Goal: Task Accomplishment & Management: Use online tool/utility

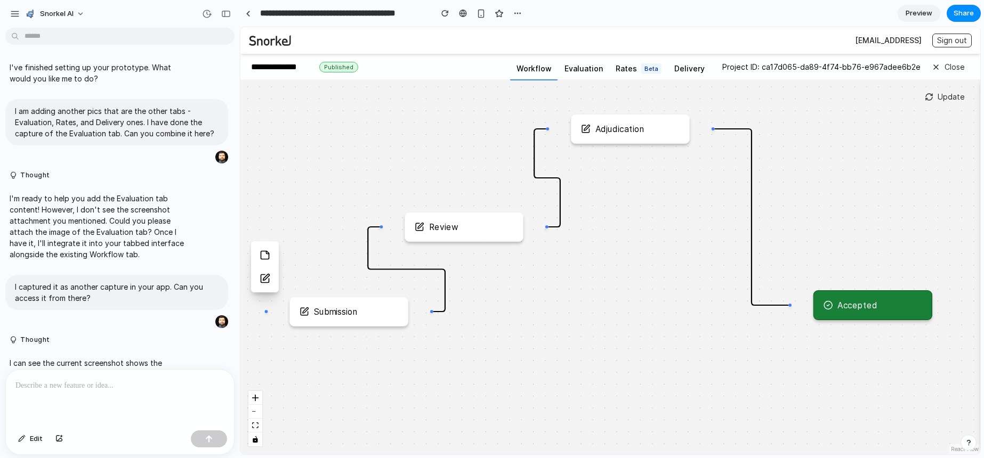
scroll to position [465, 0]
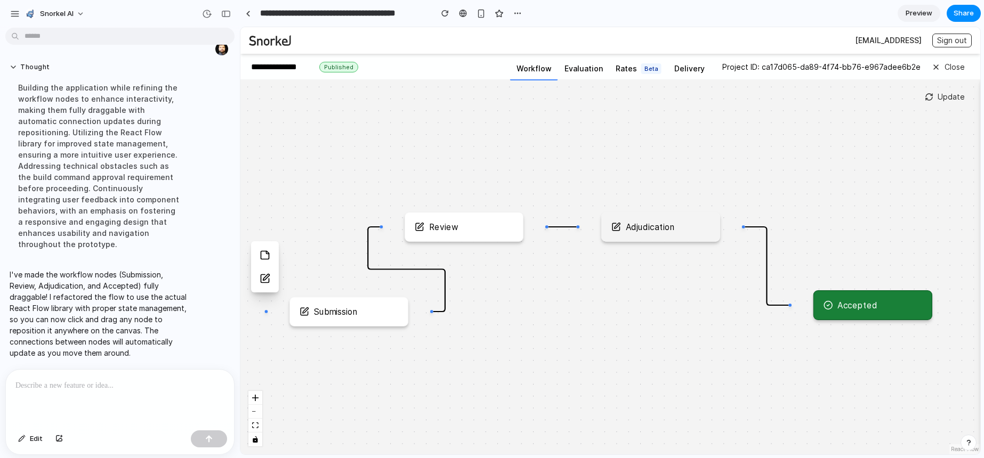
drag, startPoint x: 619, startPoint y: 134, endPoint x: 650, endPoint y: 233, distance: 104.4
click at [650, 233] on div "Adjudication" at bounding box center [660, 227] width 119 height 30
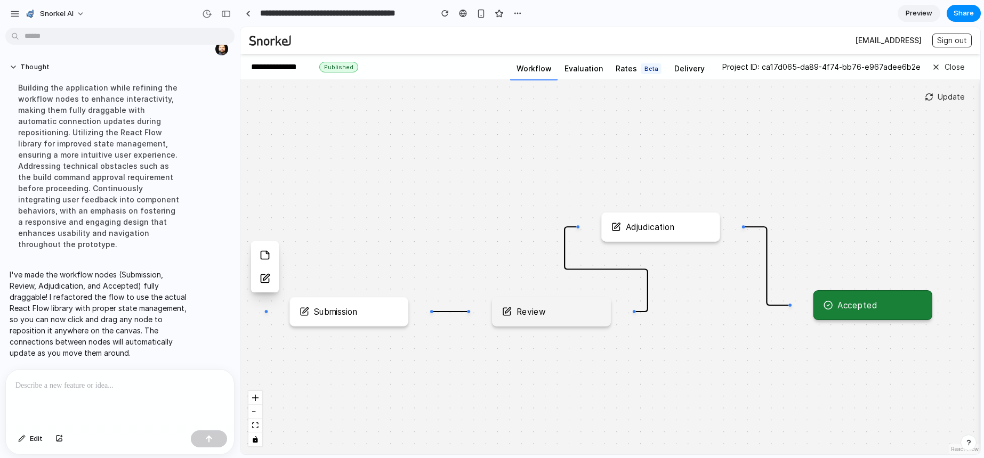
drag, startPoint x: 433, startPoint y: 228, endPoint x: 522, endPoint y: 313, distance: 122.9
click at [522, 313] on div "Review" at bounding box center [531, 312] width 29 height 10
click at [373, 311] on div "Submission" at bounding box center [349, 312] width 99 height 10
click at [497, 191] on div "Submission Review Adjudication Accepted" at bounding box center [610, 266] width 740 height 375
click at [109, 389] on div at bounding box center [120, 398] width 228 height 57
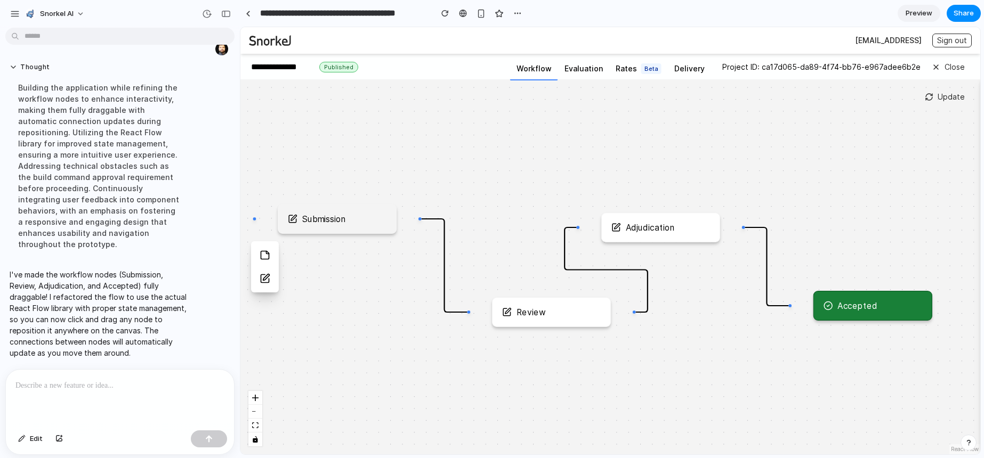
drag, startPoint x: 359, startPoint y: 318, endPoint x: 348, endPoint y: 224, distance: 95.1
click at [348, 224] on div "Submission" at bounding box center [337, 219] width 119 height 30
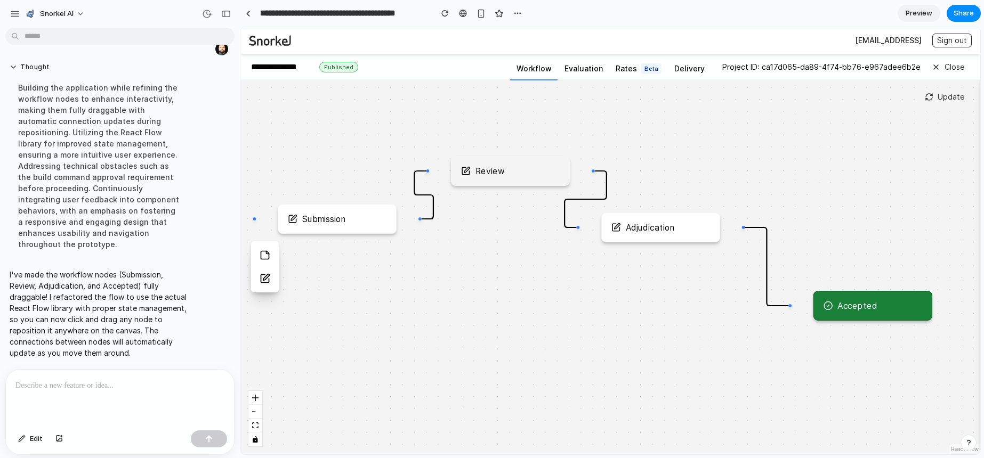
drag, startPoint x: 529, startPoint y: 304, endPoint x: 487, endPoint y: 162, distance: 148.9
click at [487, 162] on div "Review" at bounding box center [510, 171] width 119 height 30
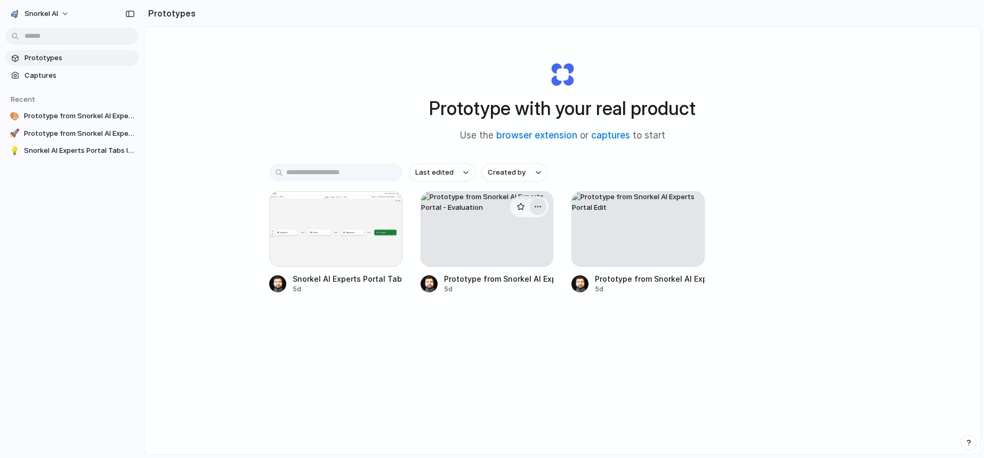
click at [537, 208] on div "button" at bounding box center [538, 207] width 9 height 9
click at [511, 281] on li "Delete" at bounding box center [505, 282] width 76 height 17
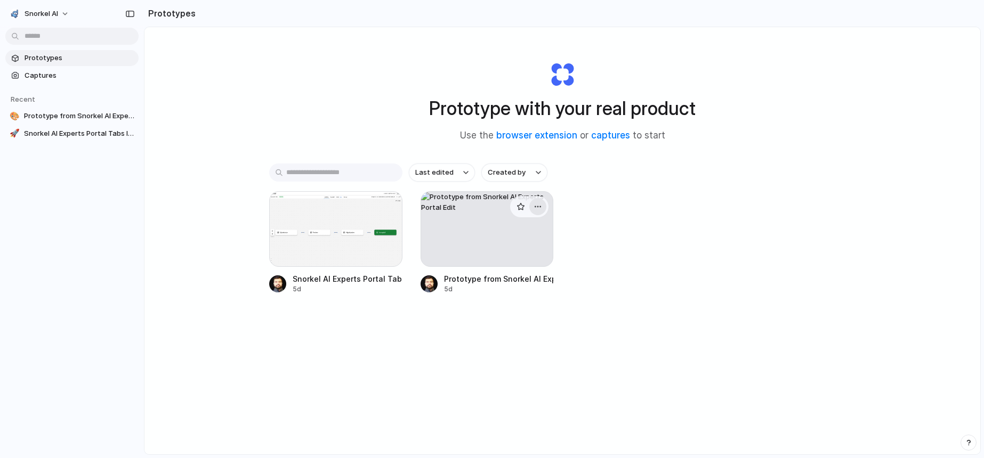
click at [540, 206] on button "button" at bounding box center [537, 206] width 17 height 17
click at [520, 280] on li "Delete" at bounding box center [505, 282] width 76 height 17
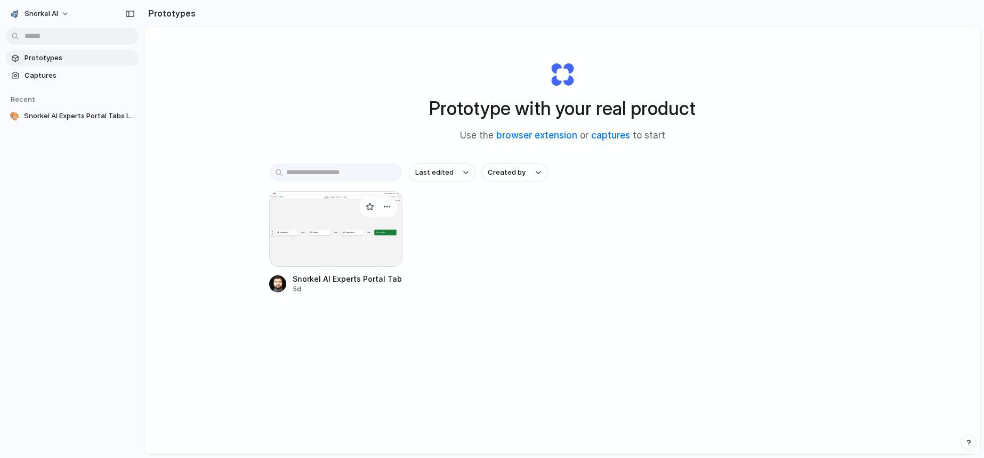
click at [358, 259] on div at bounding box center [335, 229] width 133 height 76
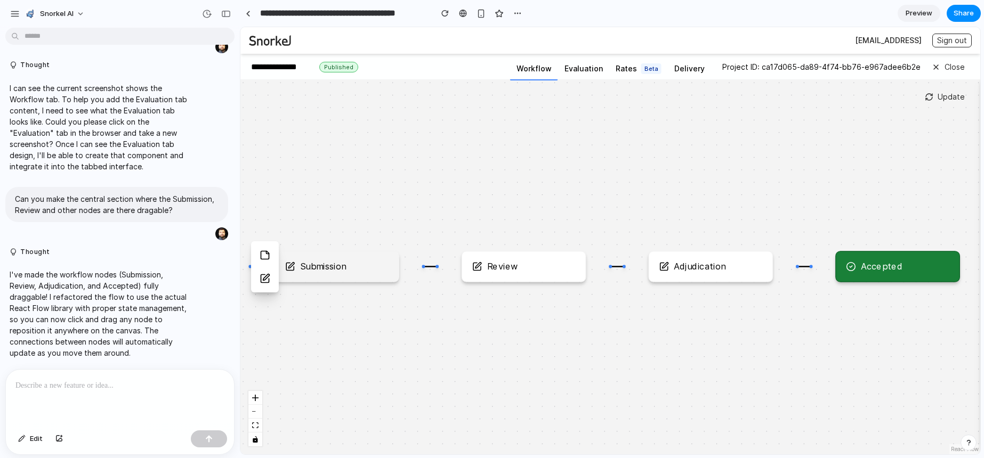
click at [326, 276] on div "Submission" at bounding box center [337, 266] width 125 height 31
click at [354, 269] on div "Submission" at bounding box center [336, 267] width 103 height 10
click at [107, 380] on p at bounding box center [119, 386] width 209 height 13
click at [60, 443] on button "button" at bounding box center [59, 439] width 18 height 17
click at [91, 405] on div at bounding box center [120, 398] width 228 height 57
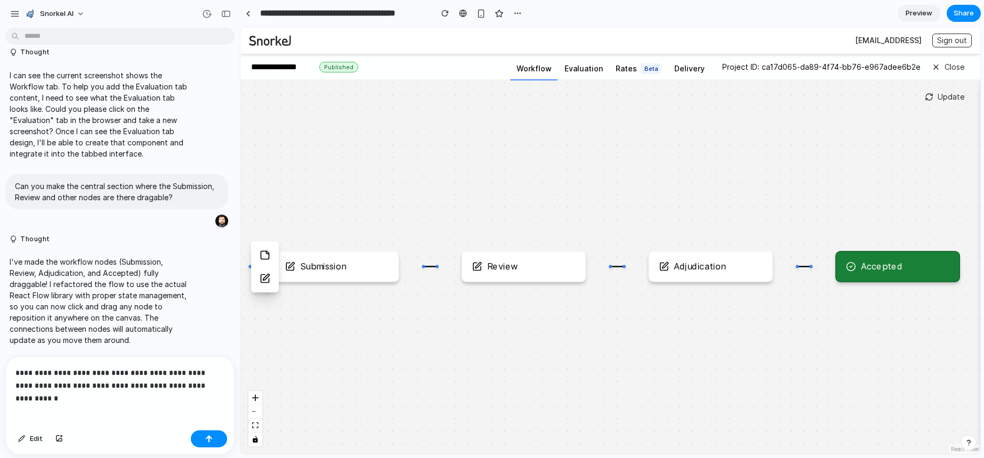
scroll to position [317, 0]
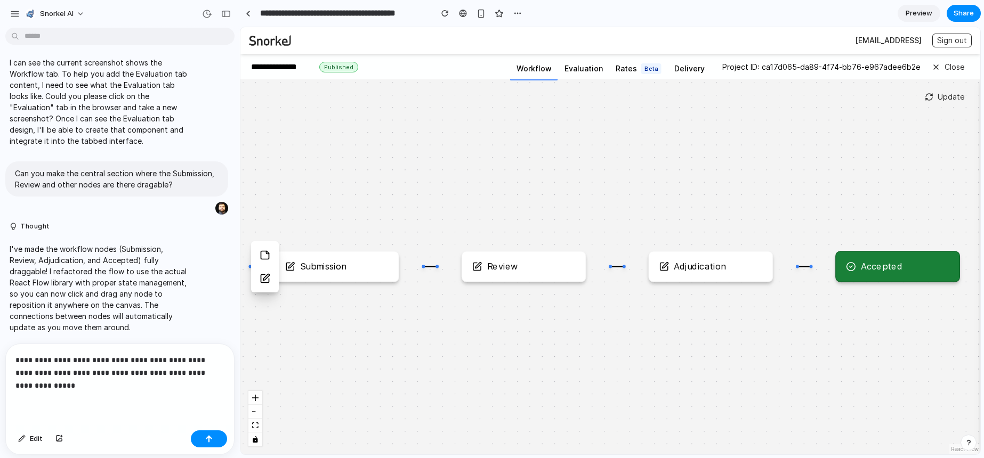
click at [136, 354] on p "**********" at bounding box center [117, 373] width 205 height 38
click at [59, 374] on p "**********" at bounding box center [117, 373] width 205 height 38
click at [53, 378] on p "**********" at bounding box center [117, 373] width 205 height 38
click at [58, 440] on div "button" at bounding box center [58, 439] width 7 height 6
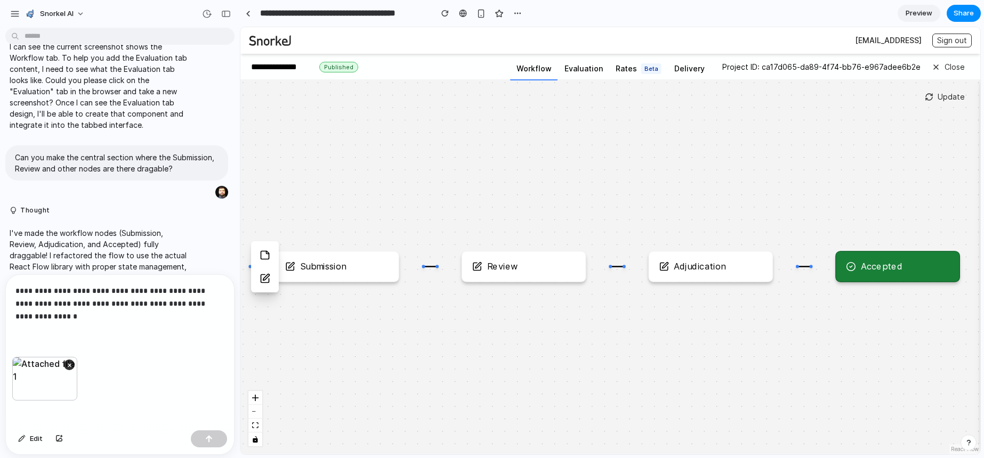
scroll to position [386, 0]
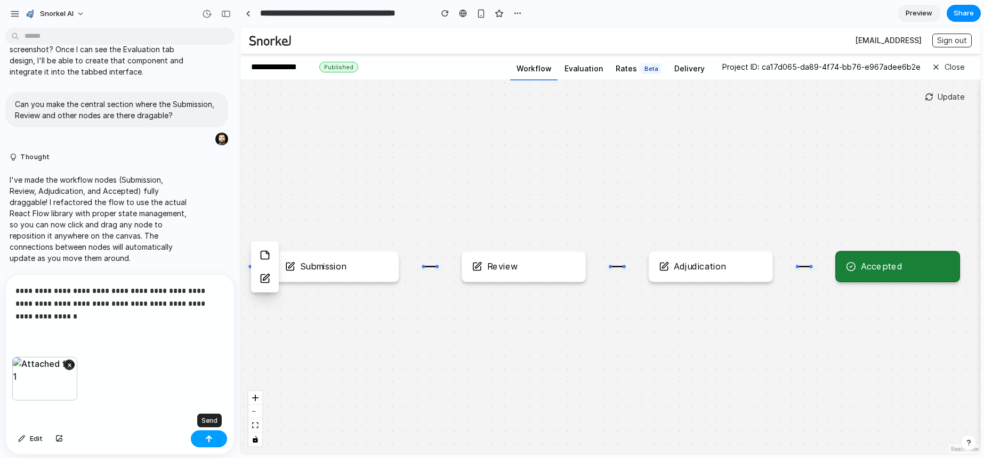
click at [213, 438] on button "button" at bounding box center [209, 439] width 36 height 17
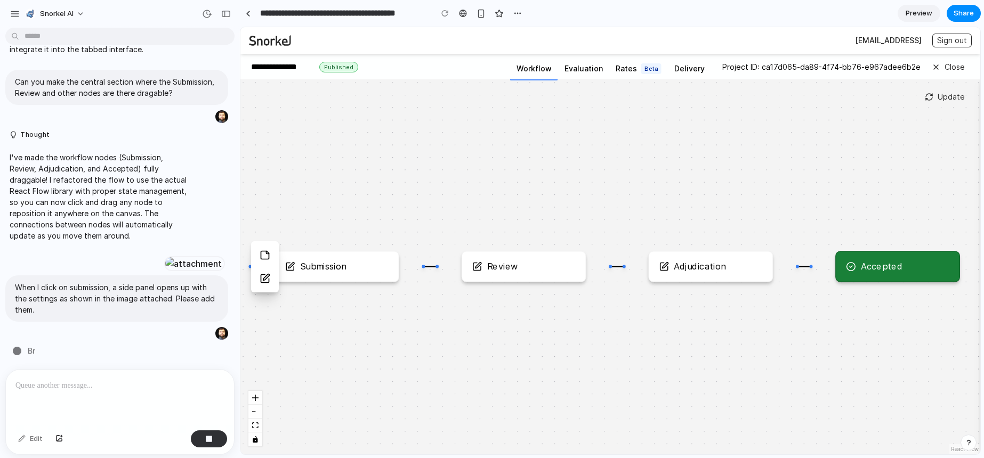
scroll to position [491, 0]
click at [230, 14] on div "button" at bounding box center [226, 13] width 10 height 7
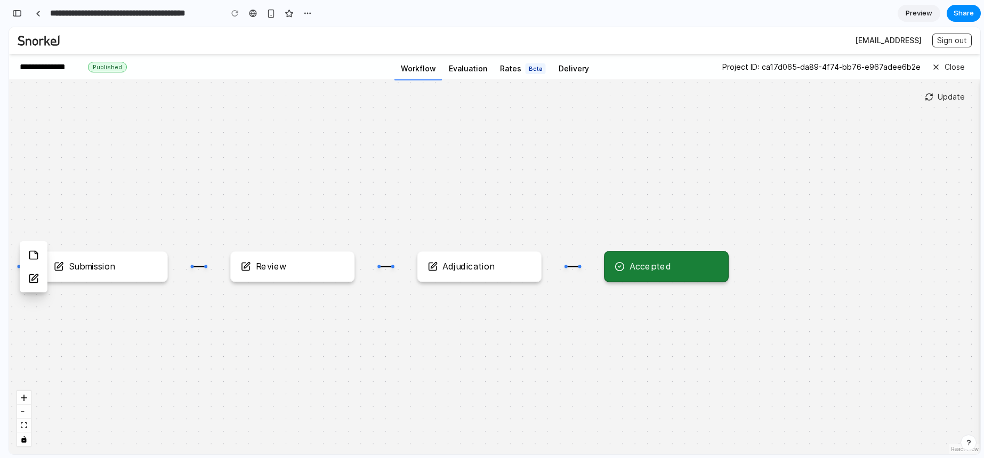
scroll to position [871, 0]
click at [13, 14] on div "button" at bounding box center [17, 13] width 10 height 7
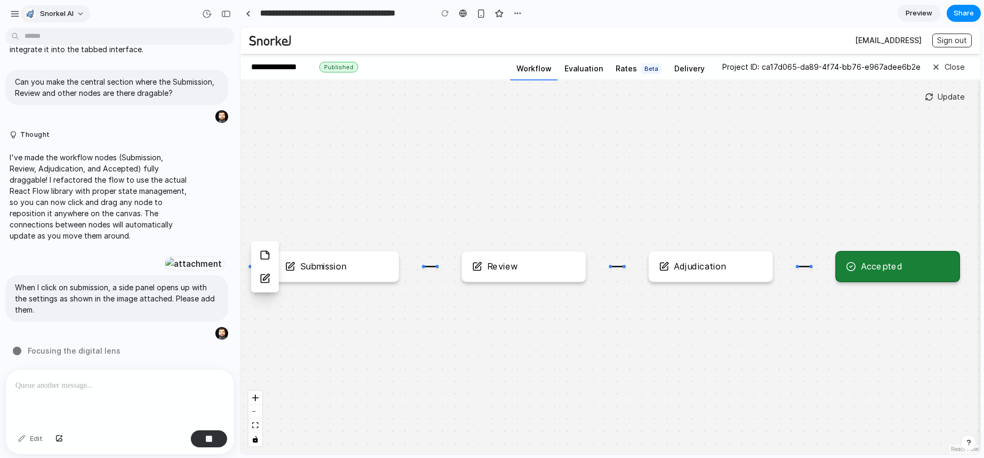
click at [83, 18] on button "Snorkel AI" at bounding box center [55, 13] width 69 height 17
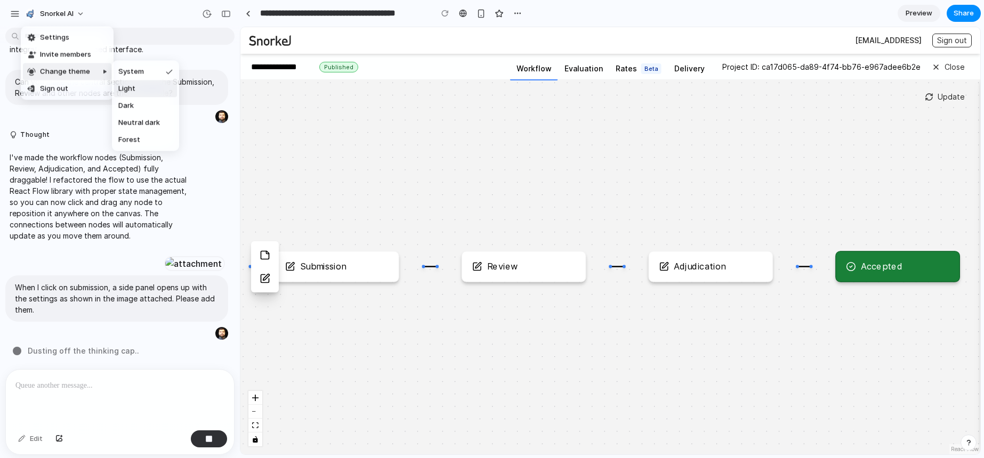
click at [144, 90] on li "Light" at bounding box center [145, 88] width 63 height 17
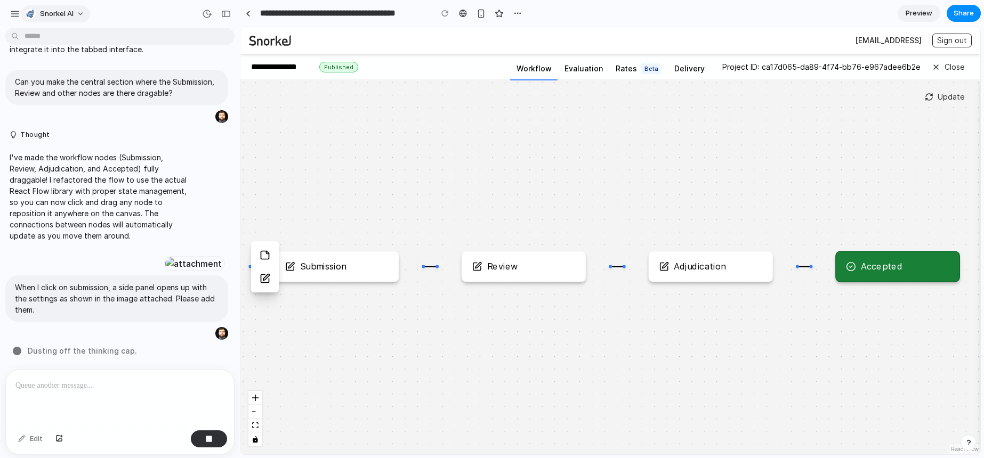
click at [76, 12] on button "Snorkel AI" at bounding box center [55, 13] width 69 height 17
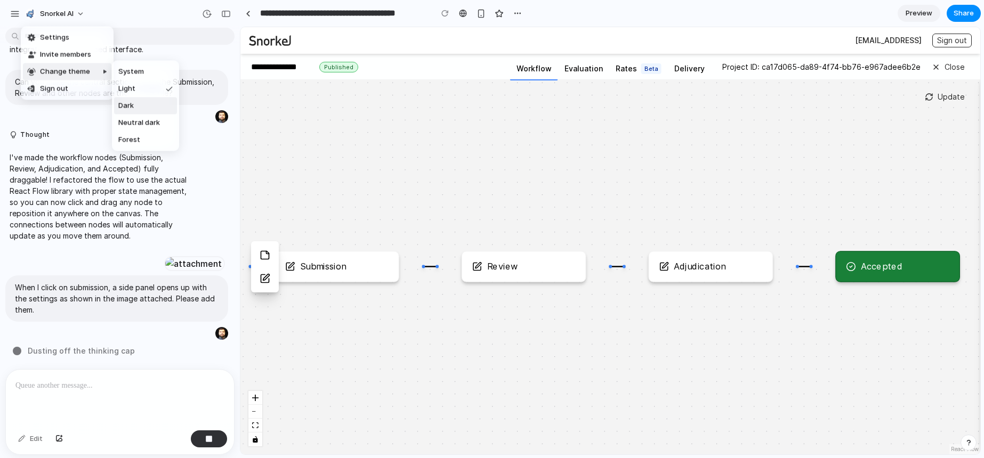
click at [163, 112] on li "Dark" at bounding box center [145, 106] width 63 height 17
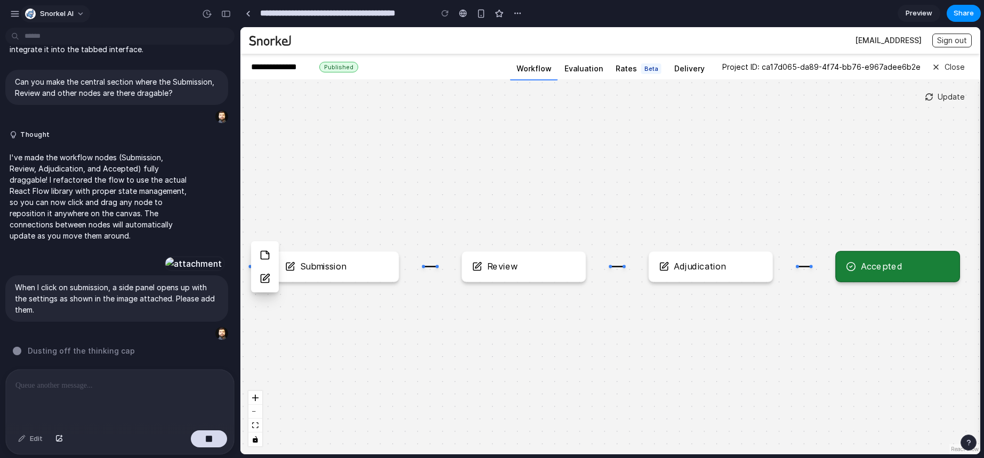
click at [78, 11] on button "Snorkel AI" at bounding box center [55, 13] width 69 height 17
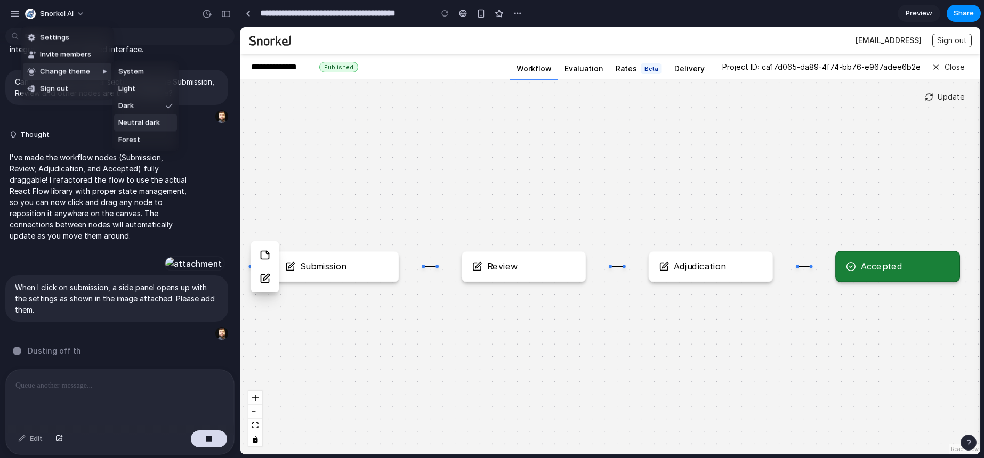
click at [141, 126] on span "Neutral dark" at bounding box center [139, 123] width 42 height 11
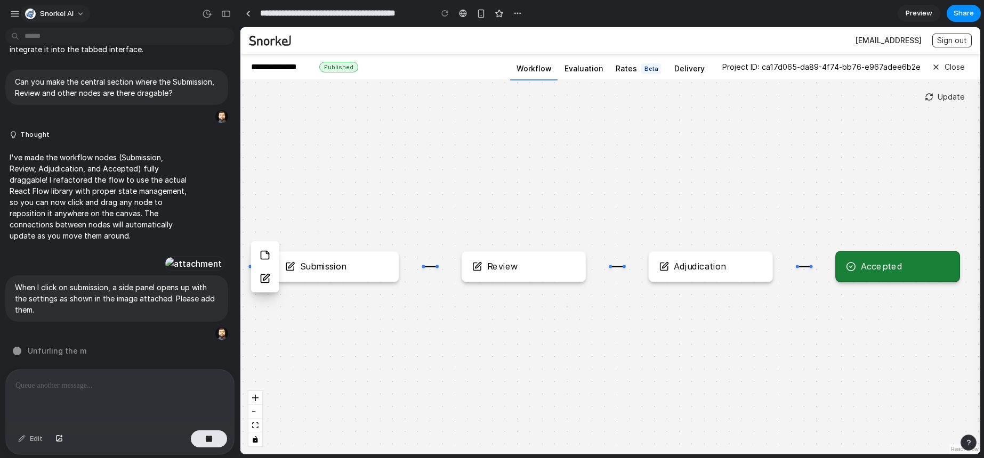
click at [80, 15] on button "Snorkel AI" at bounding box center [55, 13] width 69 height 17
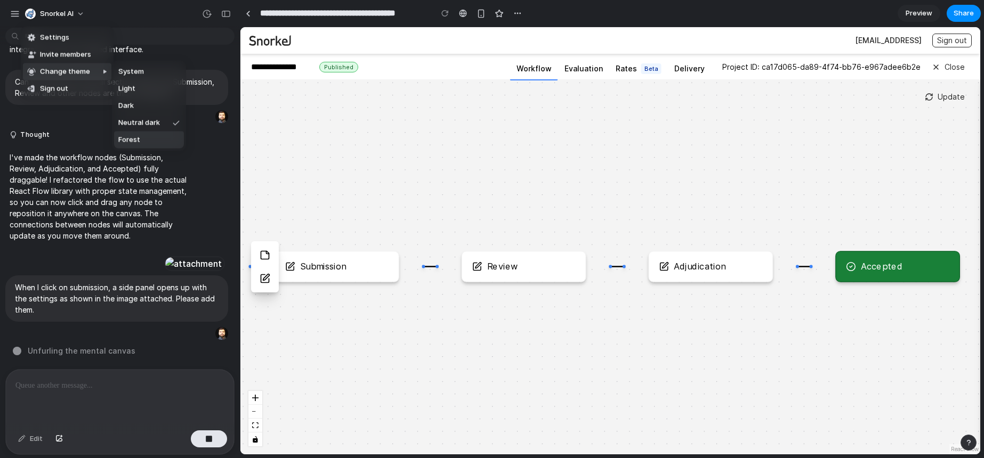
click at [142, 144] on li "Forest" at bounding box center [149, 140] width 70 height 17
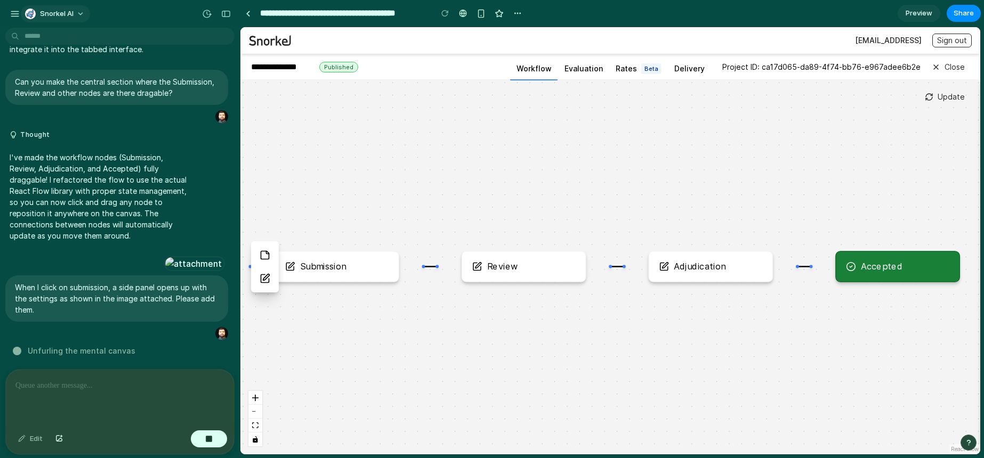
click at [81, 13] on button "Snorkel AI" at bounding box center [55, 13] width 69 height 17
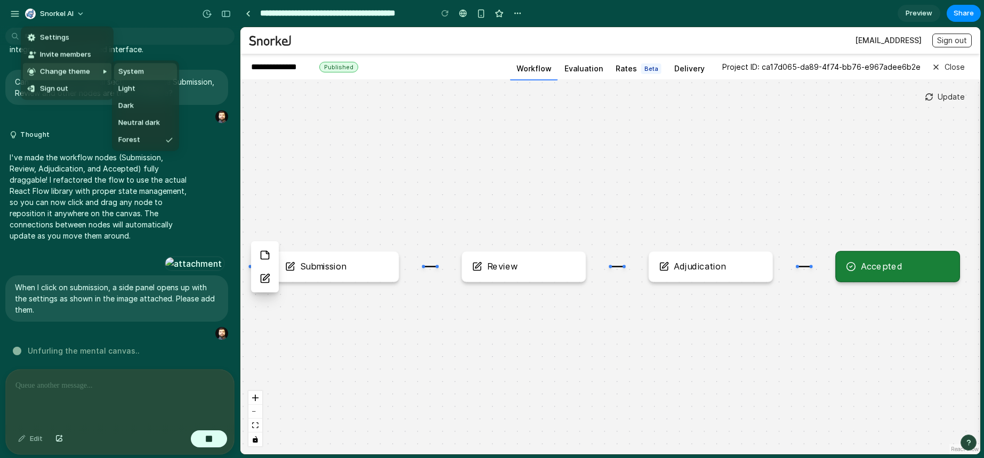
click at [156, 75] on li "System" at bounding box center [145, 71] width 63 height 17
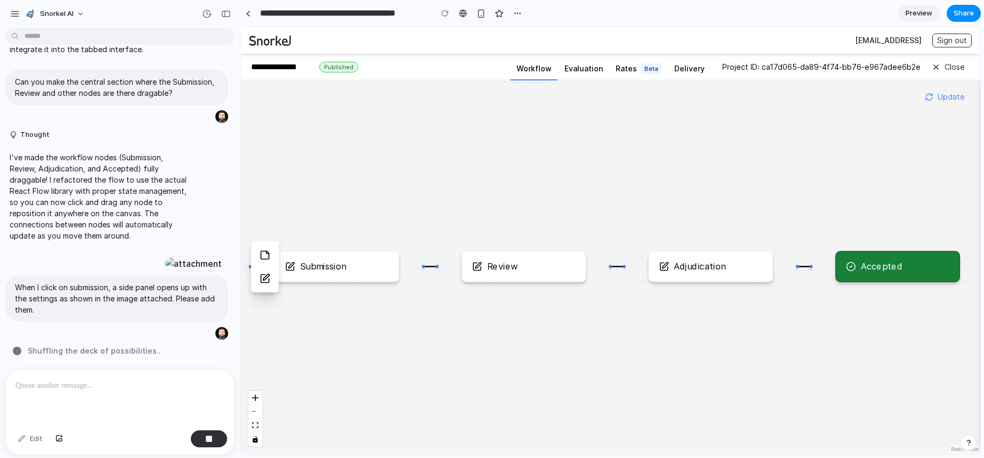
click at [941, 98] on button "Update" at bounding box center [945, 97] width 50 height 14
click at [936, 67] on icon at bounding box center [936, 67] width 4 height 4
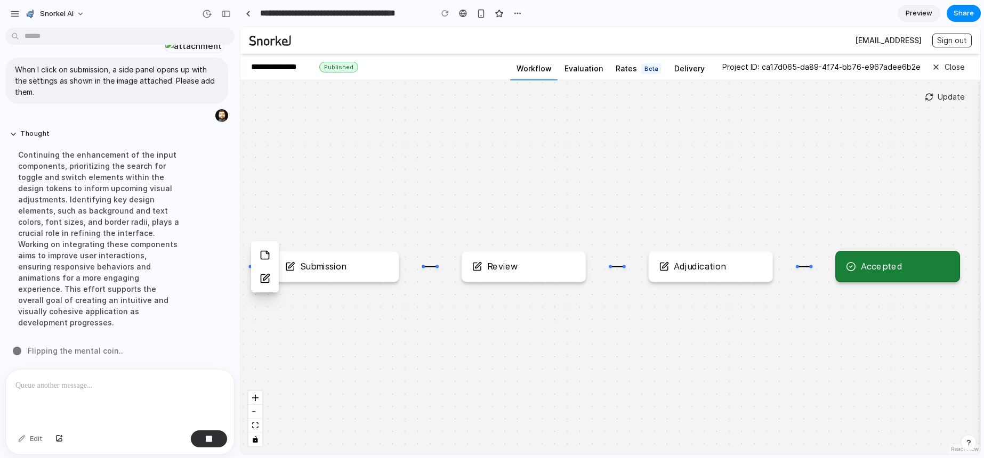
scroll to position [698, 0]
click at [522, 15] on button "button" at bounding box center [518, 13] width 16 height 16
click at [522, 15] on div "Duplicate Delete" at bounding box center [492, 229] width 984 height 458
click at [912, 13] on span "Preview" at bounding box center [919, 13] width 27 height 11
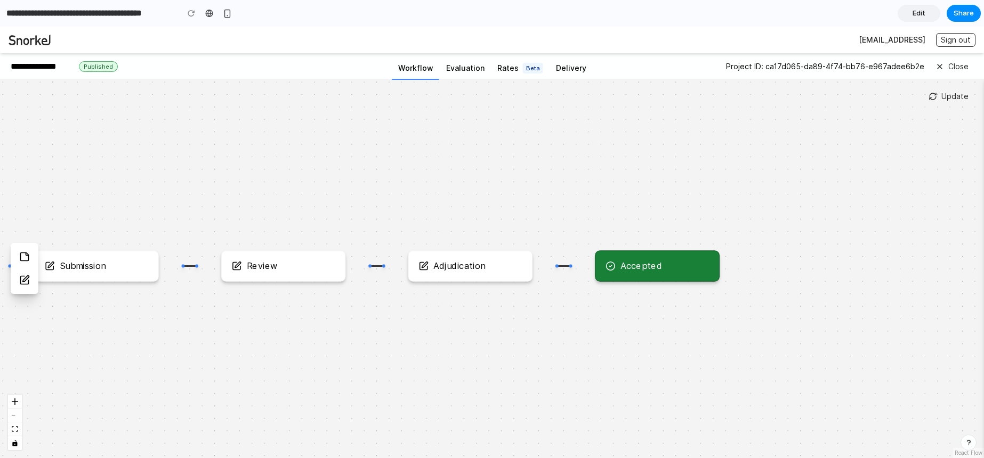
click at [910, 19] on link "Edit" at bounding box center [919, 13] width 43 height 17
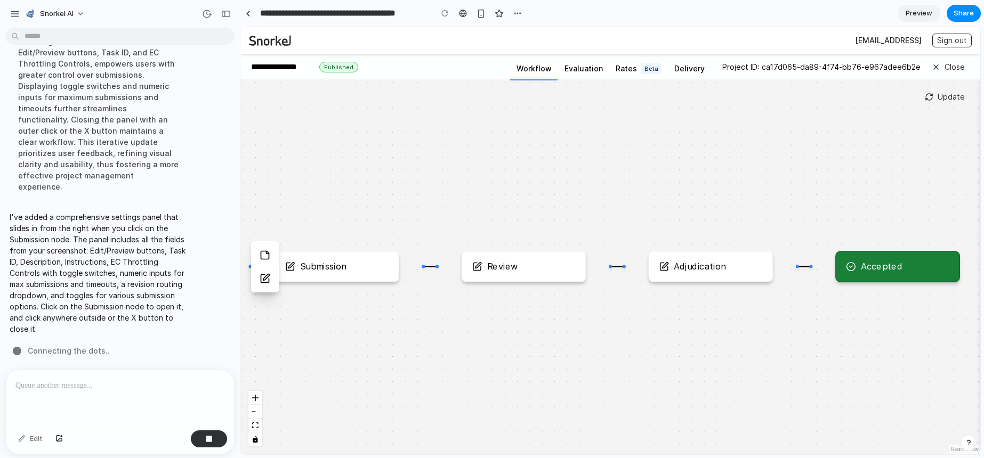
scroll to position [856, 0]
click at [344, 266] on div "Submission" at bounding box center [323, 267] width 46 height 10
click at [370, 276] on div "Submission" at bounding box center [337, 266] width 125 height 31
click at [490, 272] on div "Review" at bounding box center [524, 266] width 125 height 31
click at [392, 269] on div "Submission" at bounding box center [337, 266] width 125 height 31
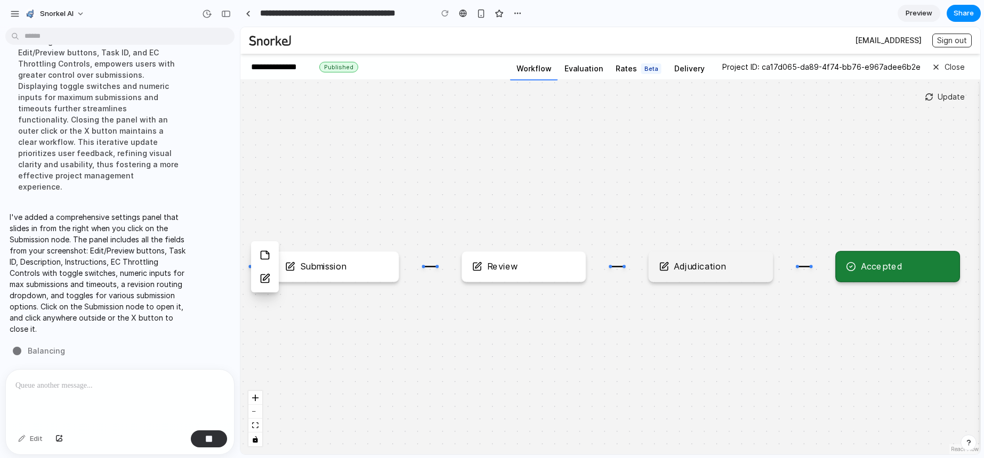
click at [701, 273] on div "Adjudication" at bounding box center [710, 266] width 125 height 31
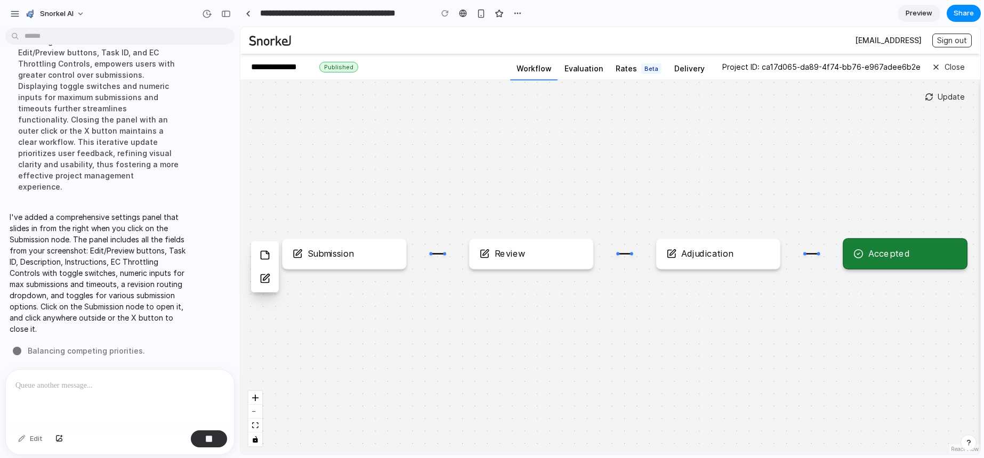
drag, startPoint x: 549, startPoint y: 342, endPoint x: 556, endPoint y: 329, distance: 14.8
click at [556, 329] on div "Submission Review Adjudication Accepted" at bounding box center [610, 266] width 740 height 375
click at [257, 412] on button "Zoom Out" at bounding box center [255, 412] width 14 height 14
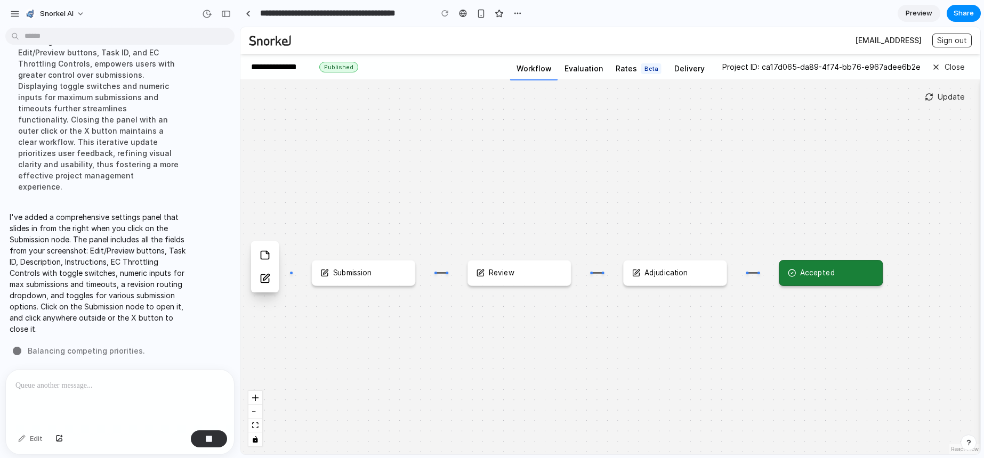
drag, startPoint x: 537, startPoint y: 347, endPoint x: 512, endPoint y: 364, distance: 30.3
click at [512, 364] on div "Submission Review Adjudication Accepted" at bounding box center [610, 266] width 740 height 375
click at [125, 394] on div at bounding box center [120, 398] width 228 height 57
click at [123, 391] on div at bounding box center [120, 398] width 228 height 57
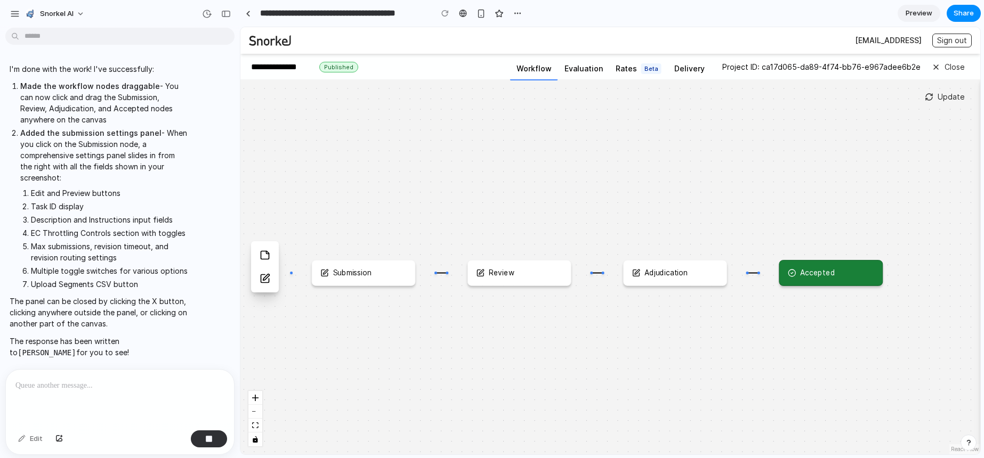
scroll to position [1045, 0]
click at [357, 278] on div "Submission" at bounding box center [364, 273] width 104 height 26
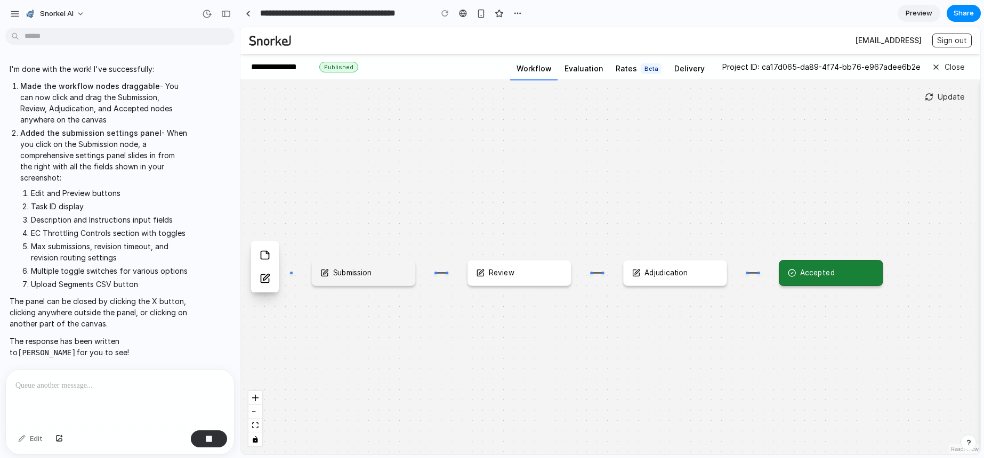
click at [357, 278] on div "Submission" at bounding box center [364, 273] width 104 height 26
click at [117, 406] on div at bounding box center [120, 398] width 228 height 57
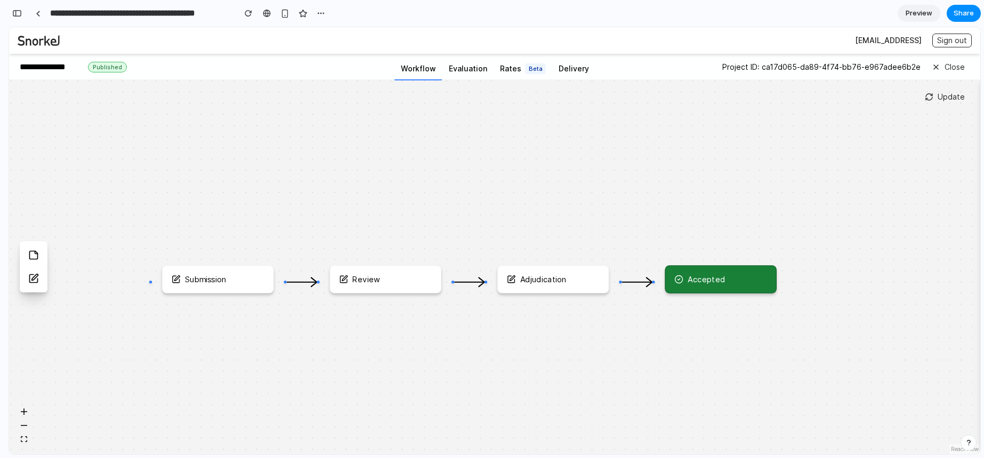
scroll to position [0, 10]
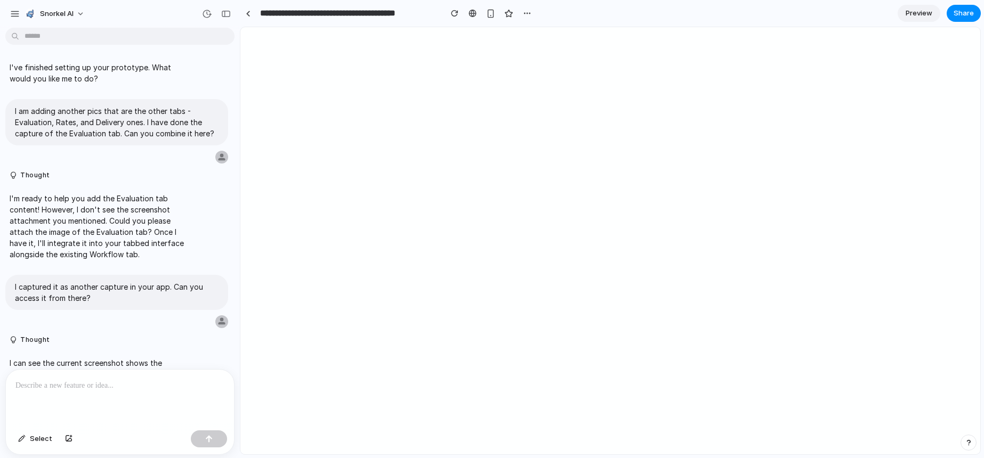
scroll to position [996, 0]
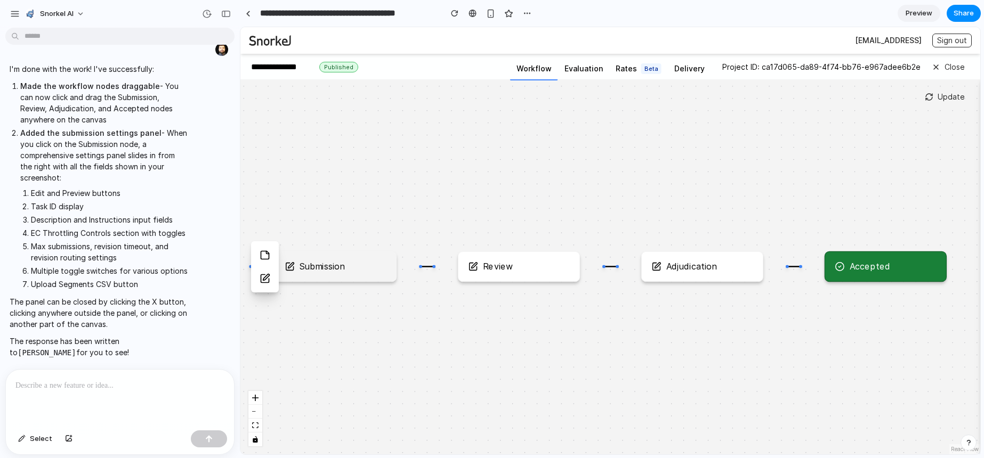
click at [377, 271] on div "Submission" at bounding box center [335, 267] width 101 height 10
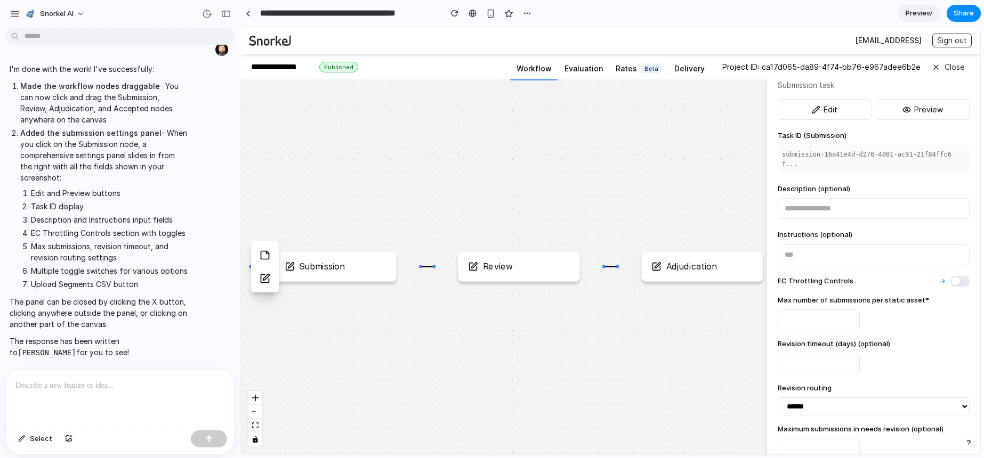
scroll to position [189, 0]
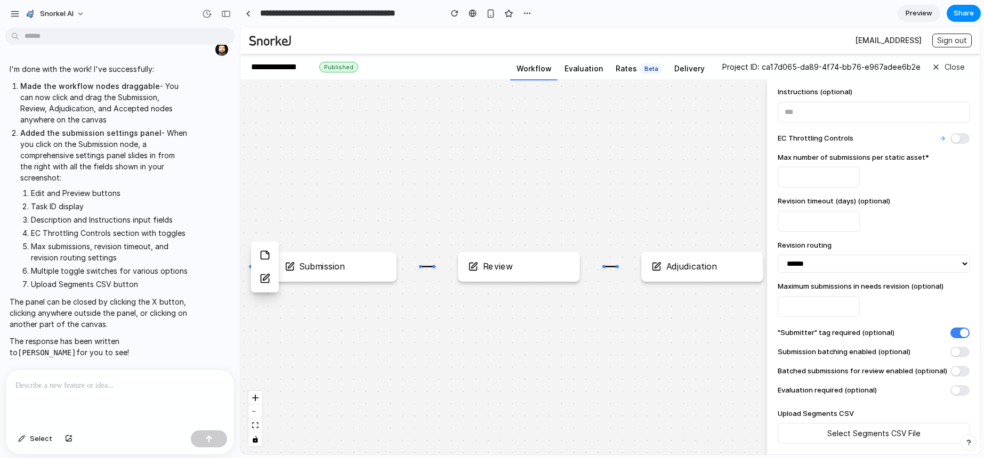
click at [951, 133] on button "button" at bounding box center [959, 138] width 19 height 11
click at [888, 433] on span "Select Segments CSV File" at bounding box center [873, 433] width 93 height 9
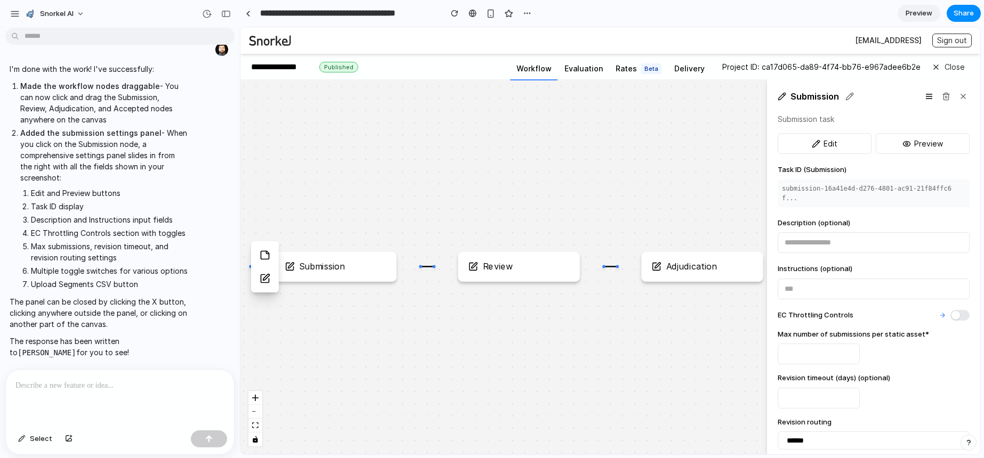
click at [954, 316] on button "button" at bounding box center [959, 315] width 19 height 11
click at [136, 394] on div at bounding box center [120, 398] width 228 height 57
click at [959, 97] on icon at bounding box center [963, 96] width 9 height 9
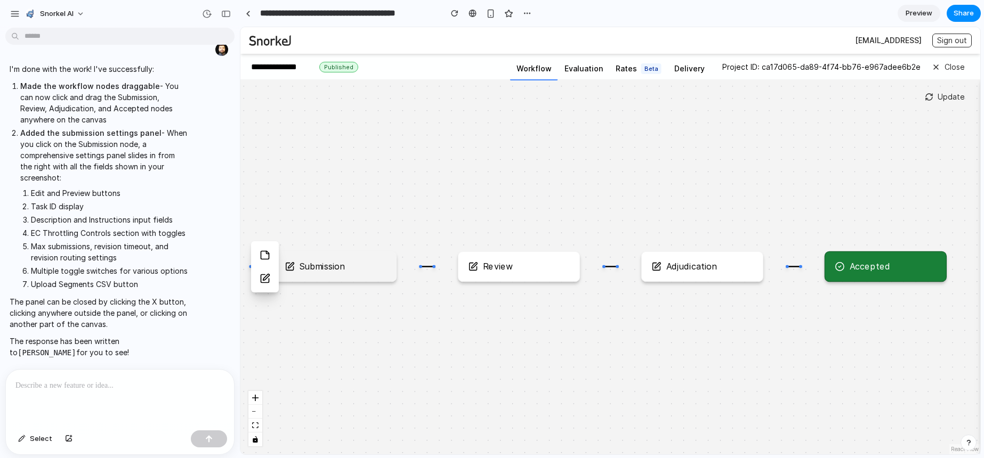
click at [349, 263] on div "Submission" at bounding box center [335, 267] width 101 height 10
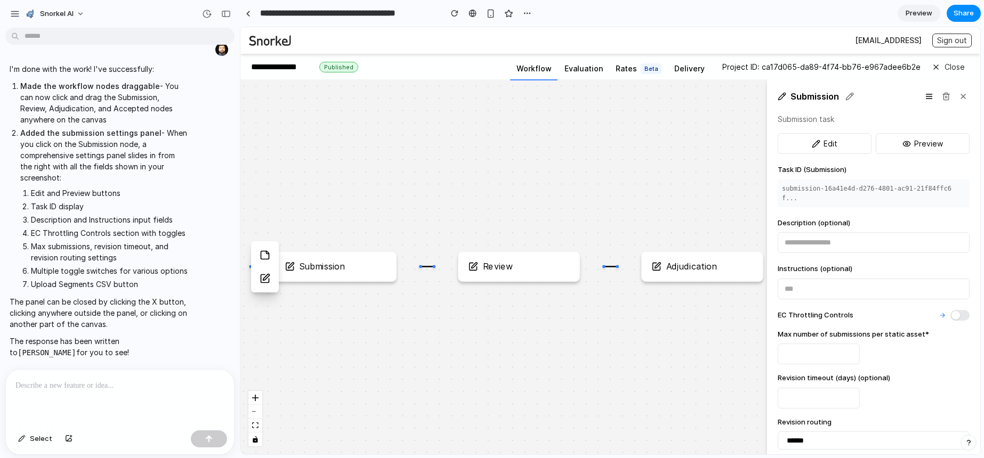
click at [942, 97] on icon at bounding box center [946, 96] width 9 height 9
click at [925, 97] on icon at bounding box center [929, 96] width 9 height 9
click at [961, 97] on icon at bounding box center [963, 96] width 4 height 4
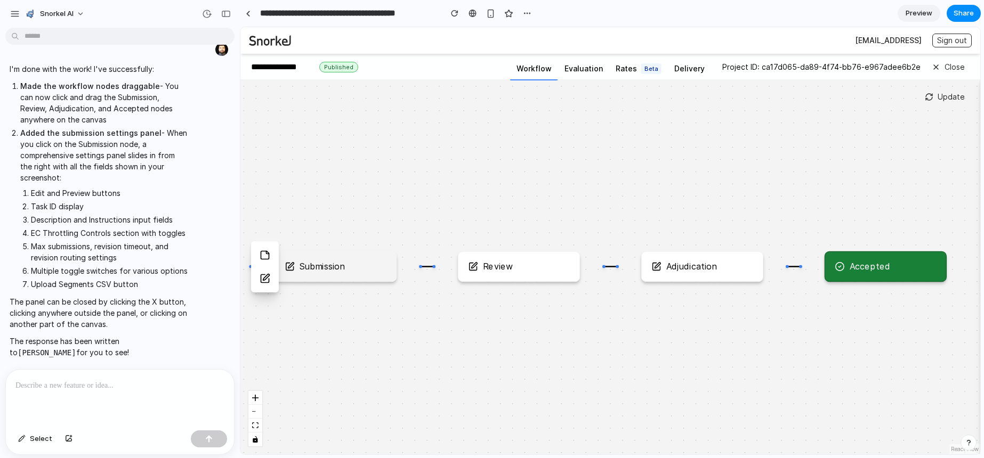
click at [346, 273] on div "Submission" at bounding box center [336, 267] width 122 height 30
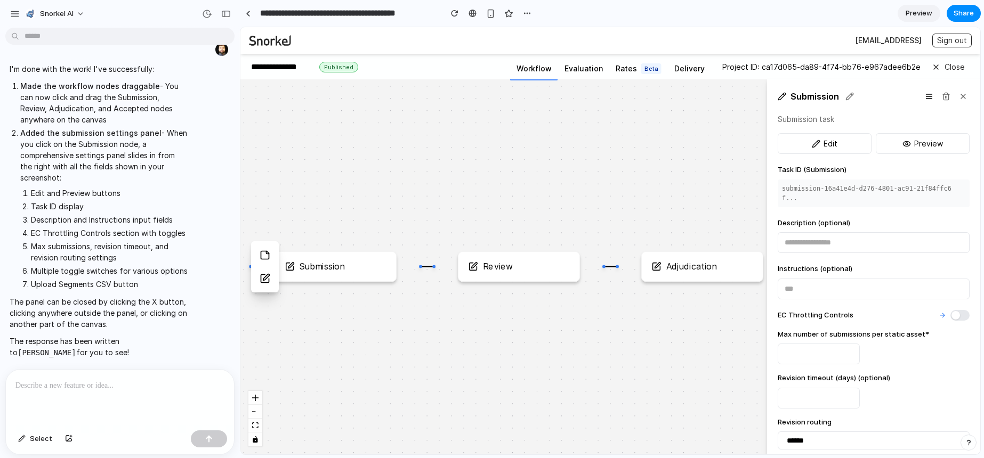
click at [853, 144] on button "Edit" at bounding box center [825, 143] width 94 height 21
click at [838, 143] on button "Edit" at bounding box center [825, 143] width 94 height 21
click at [914, 143] on span "Preview" at bounding box center [928, 143] width 29 height 11
click at [810, 197] on div "submission-16a41e4d-d276-4801-ac91-21f84ffc6f..." at bounding box center [874, 194] width 192 height 28
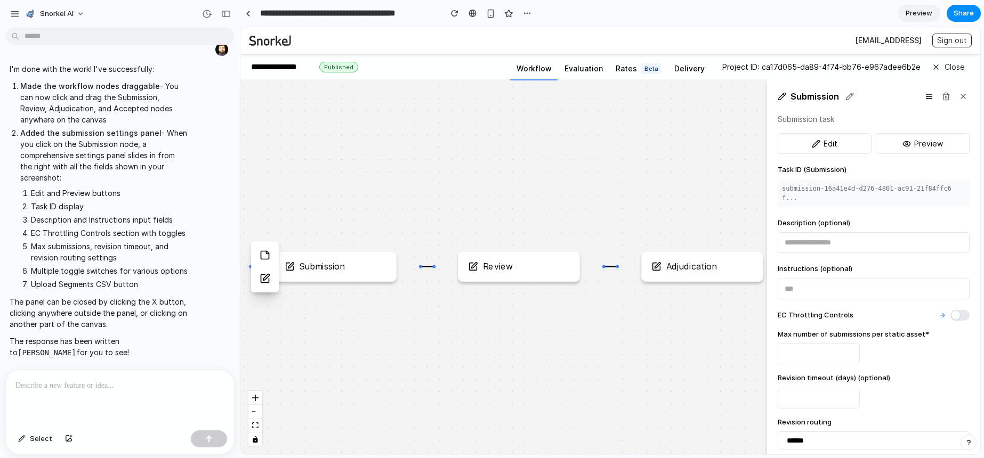
click at [788, 196] on div "submission-16a41e4d-d276-4801-ac91-21f84ffc6f..." at bounding box center [874, 194] width 192 height 28
click at [655, 181] on div "Submission Review Adjudication Accepted" at bounding box center [610, 266] width 740 height 375
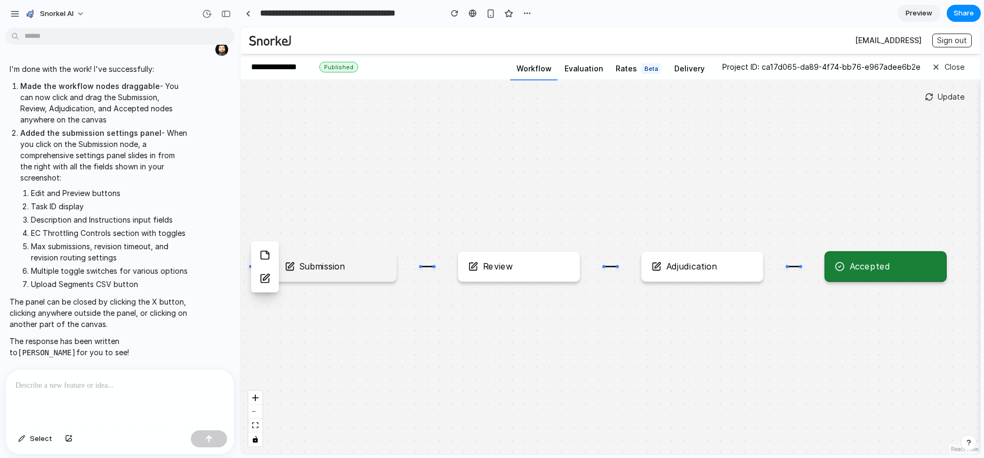
click at [365, 275] on div "Submission" at bounding box center [336, 267] width 122 height 30
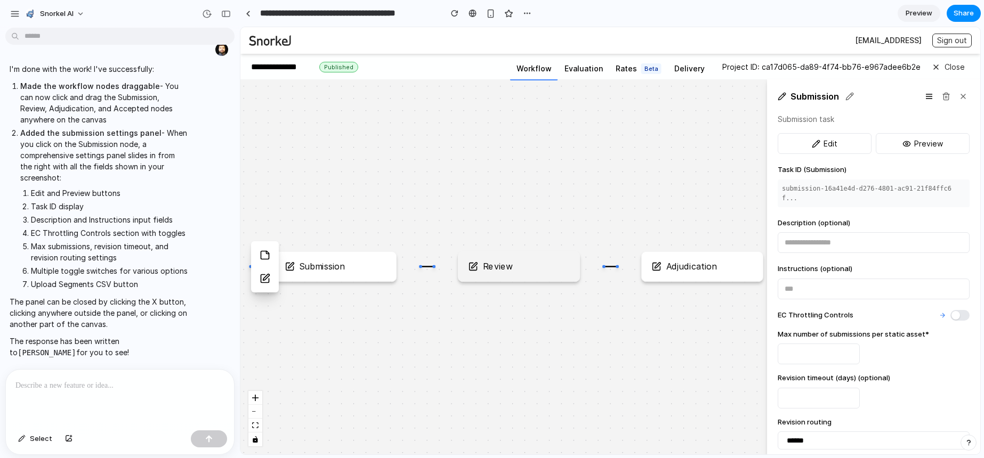
click at [484, 268] on div "Review" at bounding box center [498, 267] width 30 height 10
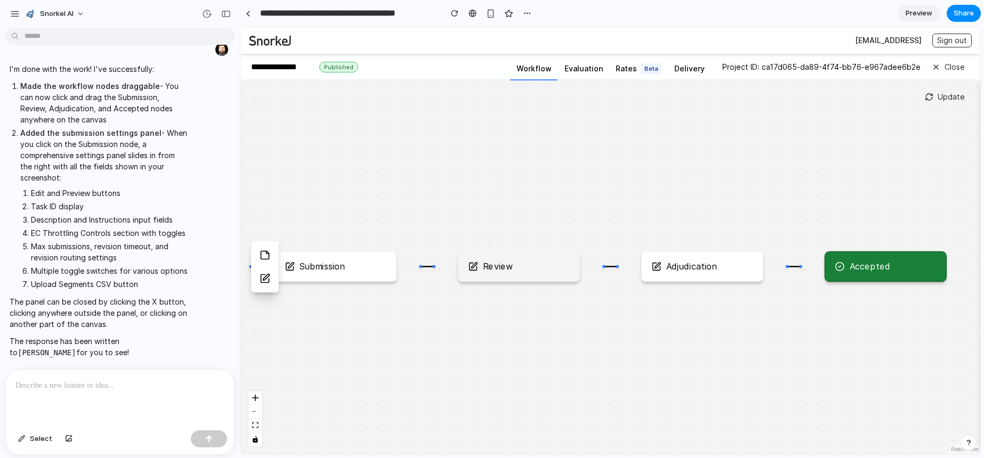
click at [485, 268] on div "Review" at bounding box center [498, 267] width 30 height 10
click at [677, 268] on div "Adjudication" at bounding box center [691, 267] width 51 height 10
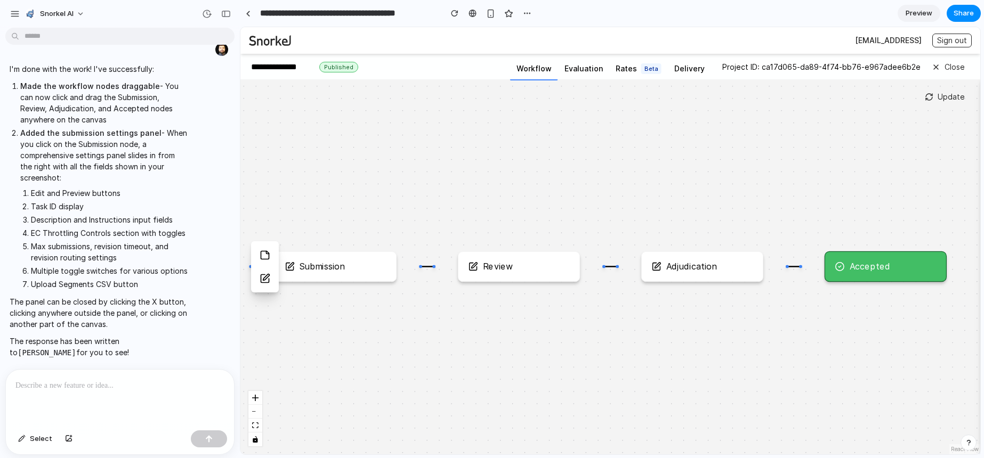
click at [851, 271] on div "Accepted" at bounding box center [870, 267] width 41 height 10
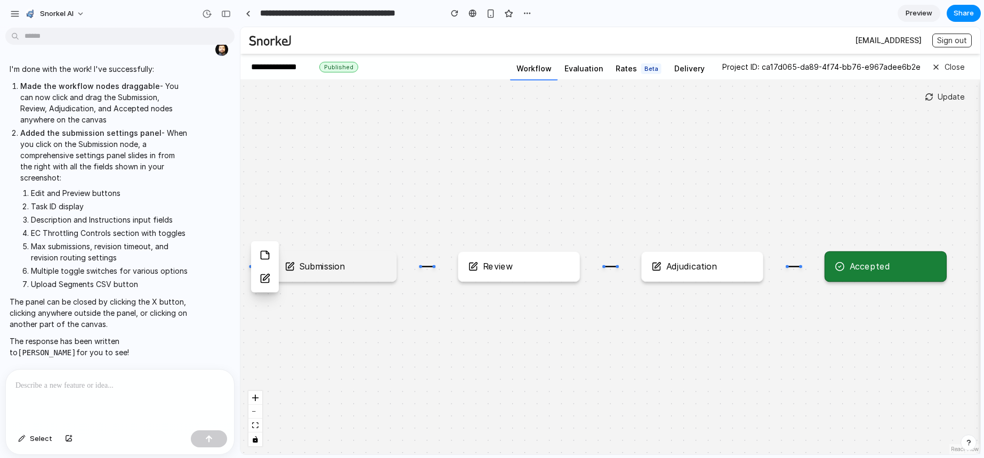
click at [370, 279] on div "Submission" at bounding box center [336, 267] width 122 height 30
click at [373, 277] on div "Submission" at bounding box center [336, 267] width 122 height 30
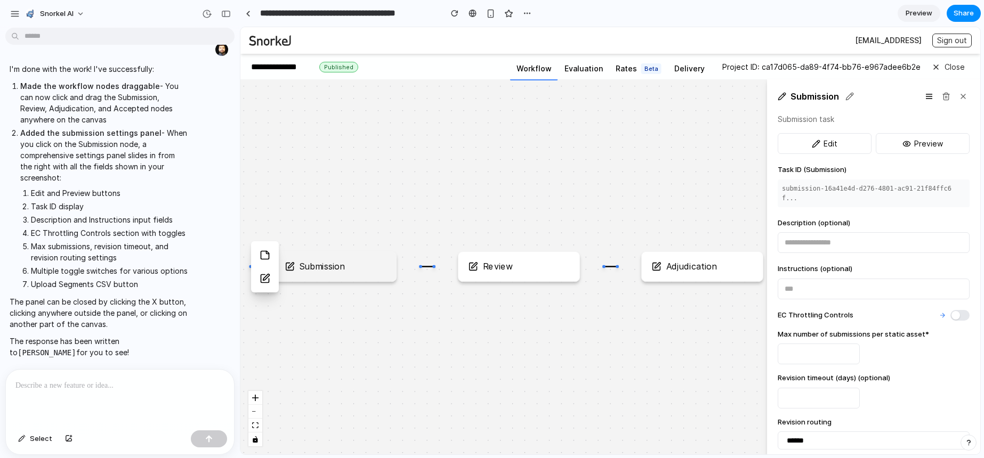
click at [373, 277] on div "Submission" at bounding box center [336, 267] width 122 height 30
click at [427, 228] on div "Submission Review Adjudication Accepted" at bounding box center [610, 266] width 740 height 375
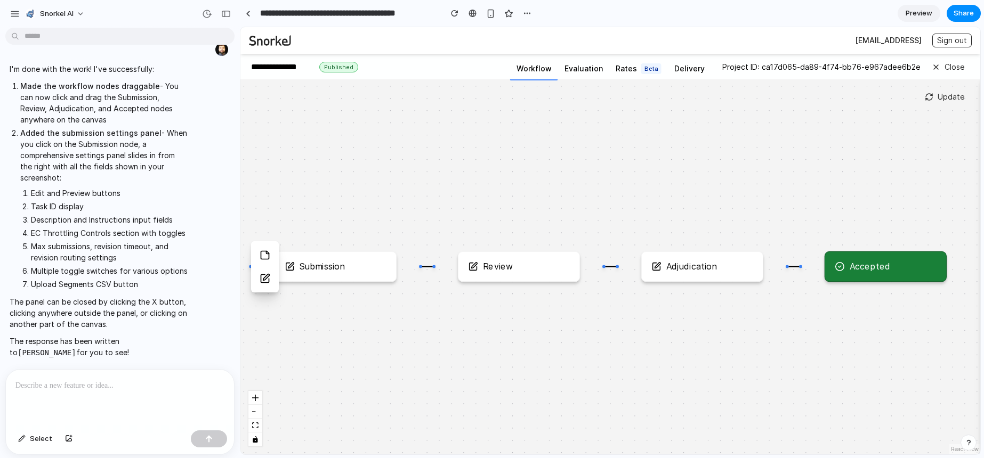
click at [342, 287] on div "Submission Review Adjudication Accepted" at bounding box center [610, 266] width 740 height 375
click at [349, 270] on div "Submission" at bounding box center [335, 267] width 101 height 10
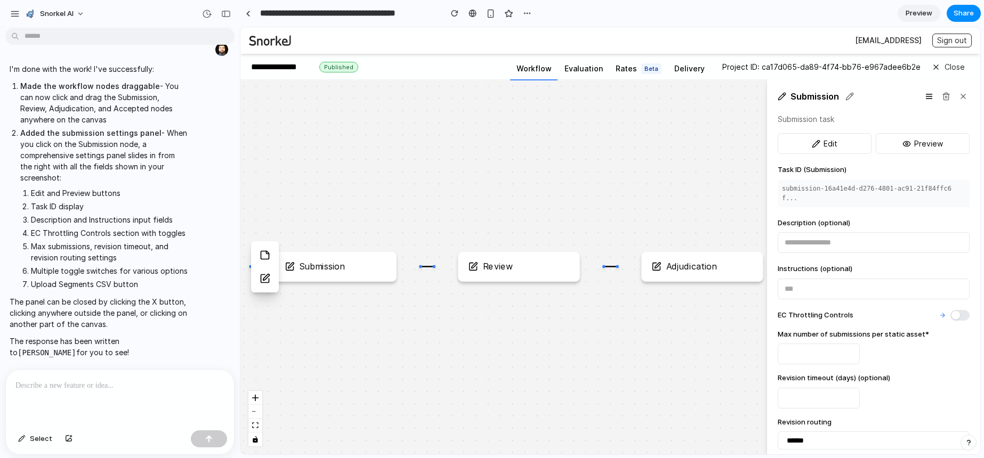
click at [458, 208] on div "Submission Review Adjudication Accepted" at bounding box center [610, 266] width 740 height 375
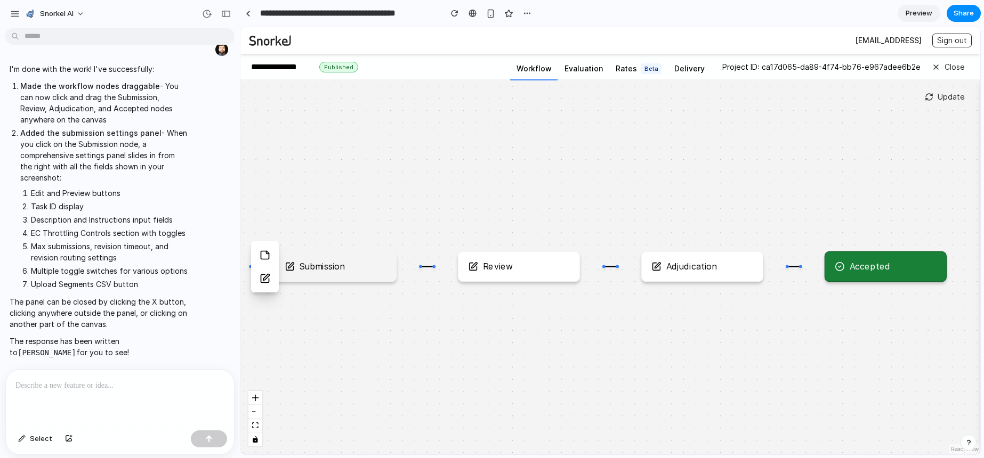
click at [380, 268] on div "Submission" at bounding box center [335, 267] width 101 height 10
click at [372, 259] on div "Submission" at bounding box center [336, 267] width 122 height 30
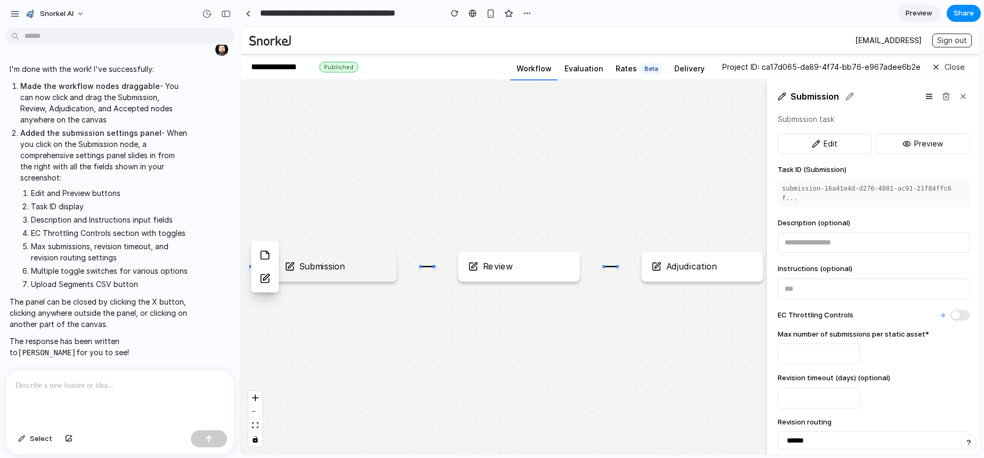
click at [372, 263] on div "Submission" at bounding box center [335, 267] width 101 height 10
click at [372, 262] on div "Submission" at bounding box center [335, 267] width 101 height 10
click at [846, 111] on div "**********" at bounding box center [873, 355] width 213 height 552
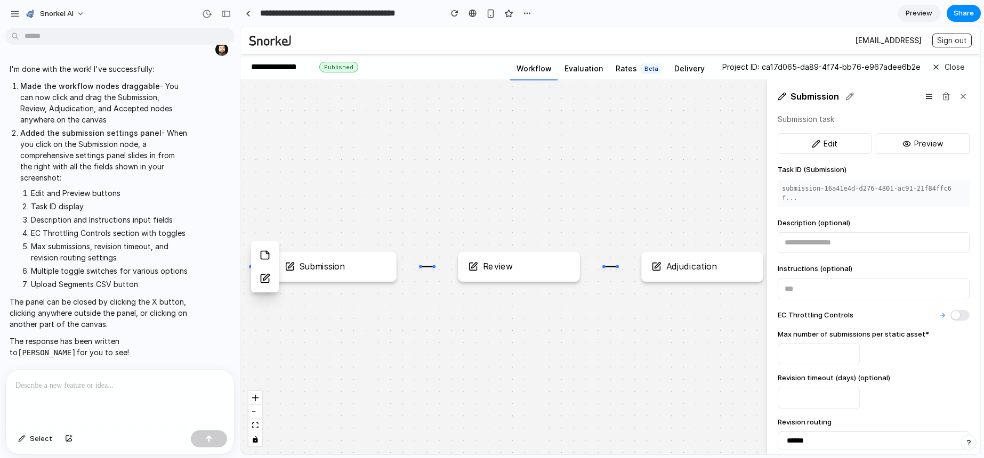
click at [847, 99] on icon at bounding box center [849, 96] width 9 height 9
click at [782, 99] on icon at bounding box center [782, 96] width 9 height 9
click at [818, 144] on icon "button" at bounding box center [816, 144] width 9 height 9
click at [682, 126] on div "Submission Review Adjudication Accepted" at bounding box center [610, 266] width 740 height 375
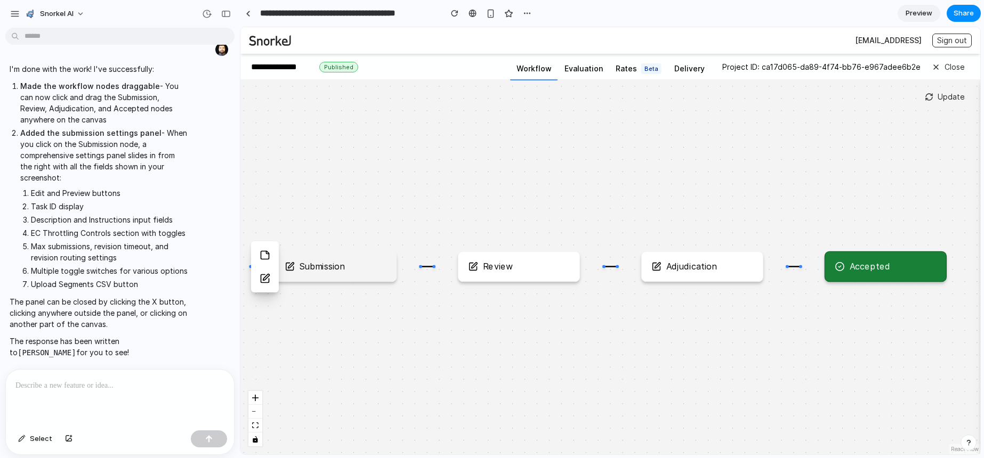
click at [346, 263] on div "Submission" at bounding box center [335, 267] width 101 height 10
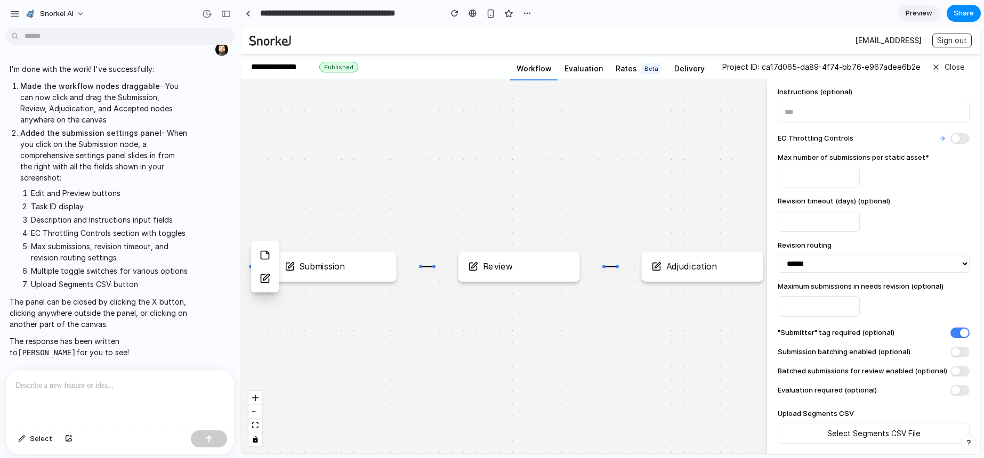
scroll to position [189, 0]
click at [963, 342] on div "**********" at bounding box center [873, 178] width 213 height 552
click at [955, 347] on button "button" at bounding box center [959, 352] width 19 height 11
click at [957, 347] on button "button" at bounding box center [959, 352] width 19 height 11
click at [950, 366] on button "button" at bounding box center [959, 371] width 19 height 11
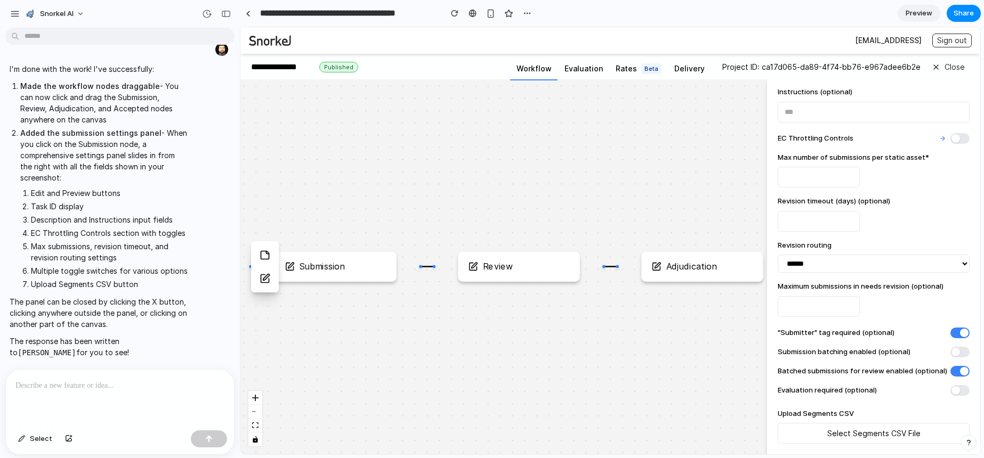
click at [950, 366] on button "button" at bounding box center [959, 371] width 19 height 11
click at [951, 389] on button "button" at bounding box center [959, 390] width 19 height 11
click at [951, 390] on button "button" at bounding box center [959, 390] width 19 height 11
click at [950, 328] on button "button" at bounding box center [959, 333] width 19 height 11
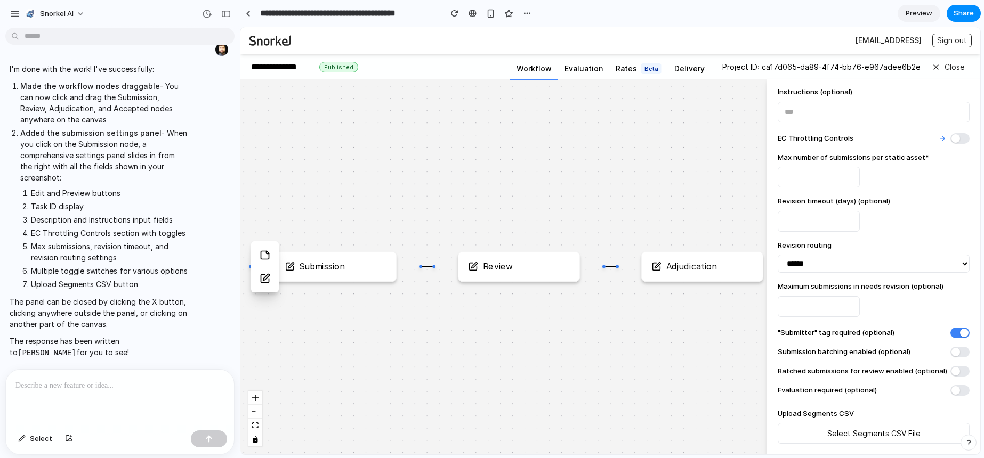
click at [592, 222] on div "Submission Review Adjudication Accepted" at bounding box center [610, 266] width 740 height 375
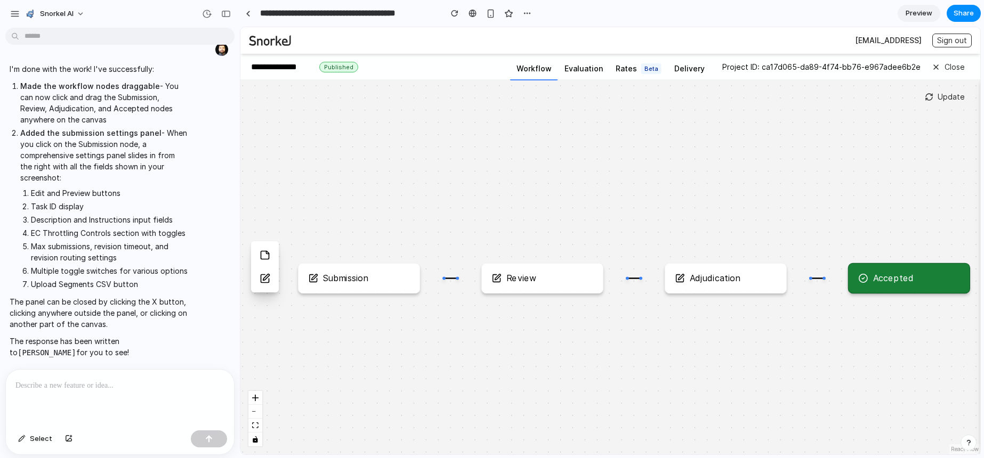
drag, startPoint x: 611, startPoint y: 244, endPoint x: 635, endPoint y: 255, distance: 26.2
click at [635, 255] on div "Submission Review Adjudication Accepted" at bounding box center [610, 266] width 740 height 375
